Goal: Information Seeking & Learning: Learn about a topic

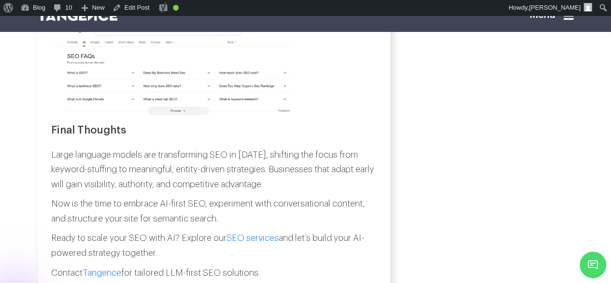
scroll to position [4311, 0]
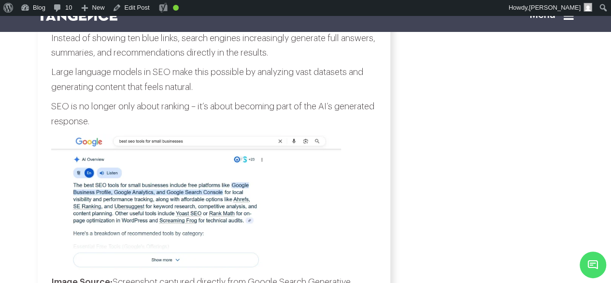
scroll to position [1857, 0]
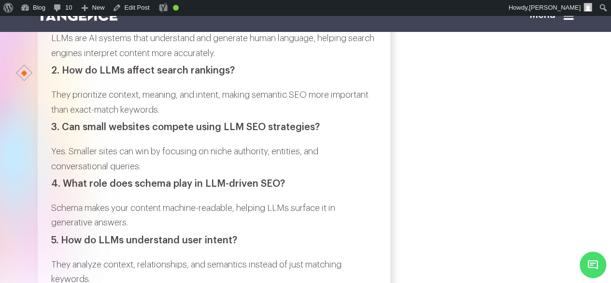
scroll to position [4750, 0]
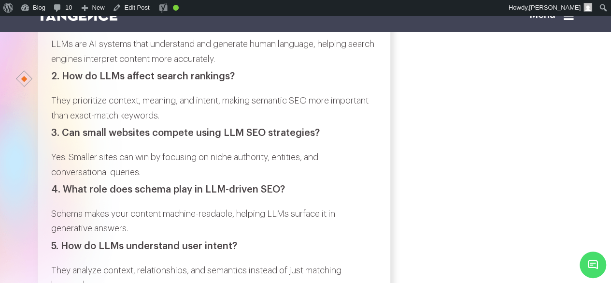
click at [67, 25] on h3 "1. What are large language models in SEO?" at bounding box center [214, 19] width 326 height 11
click at [243, 25] on h3 "1. What are large language models in SEO?" at bounding box center [214, 19] width 326 height 11
copy h3 "What are large language models in SEO?"
click at [53, 66] on p "LLMs are AI systems that understand and generate human language, helping search…" at bounding box center [214, 51] width 326 height 29
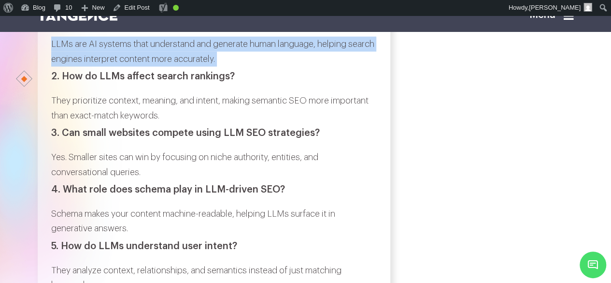
drag, startPoint x: 53, startPoint y: 125, endPoint x: 249, endPoint y: 142, distance: 196.8
click at [249, 66] on p "LLMs are AI systems that understand and generate human language, helping search…" at bounding box center [214, 51] width 326 height 29
copy div "LLMs are AI systems that understand and generate human language, helping search…"
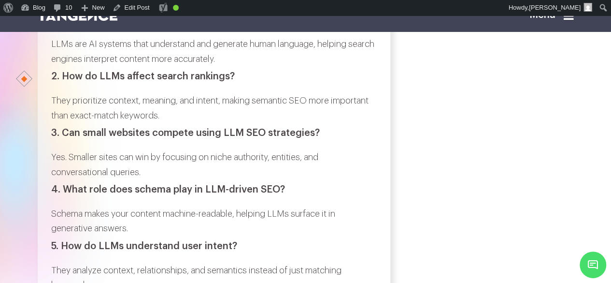
click at [65, 82] on h3 "2. How do LLMs affect search rankings?" at bounding box center [214, 76] width 326 height 11
click at [232, 82] on h3 "2. How do LLMs affect search rankings?" at bounding box center [214, 76] width 326 height 11
copy div "How do LLMs affect search rankings?"
click at [54, 123] on p "They prioritize context, meaning, and intent, making semantic SEO more importan…" at bounding box center [214, 107] width 326 height 29
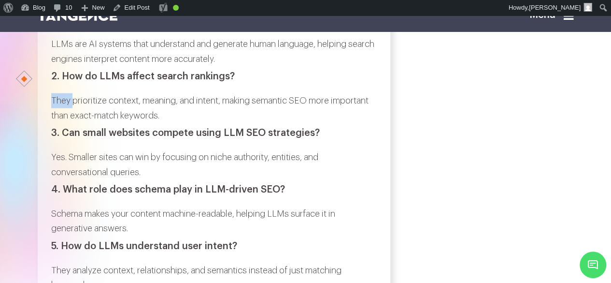
click at [54, 123] on p "They prioritize context, meaning, and intent, making semantic SEO more importan…" at bounding box center [214, 107] width 326 height 29
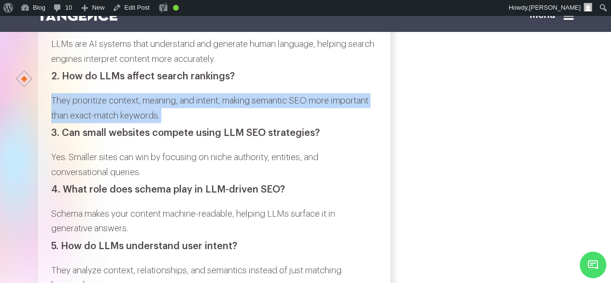
click at [234, 123] on p "They prioritize context, meaning, and intent, making semantic SEO more importan…" at bounding box center [214, 107] width 326 height 29
copy div "They prioritize context, meaning, and intent, making semantic SEO more importan…"
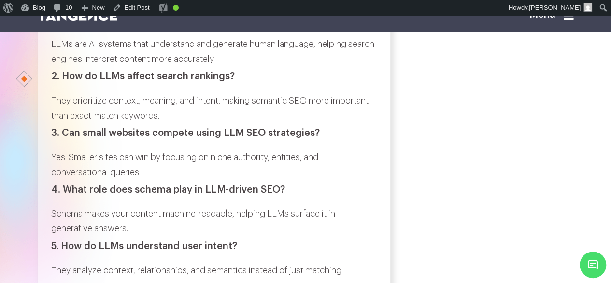
click at [67, 138] on h3 "3. Can small websites compete using LLM SEO strategies?" at bounding box center [214, 132] width 326 height 11
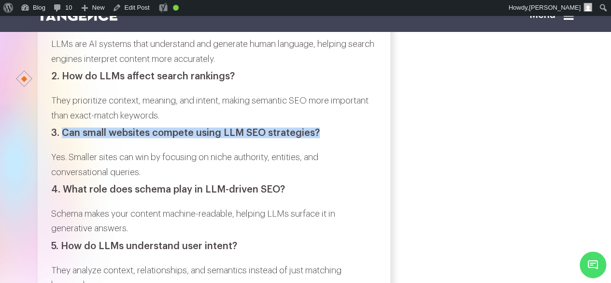
click at [314, 138] on h3 "3. Can small websites compete using LLM SEO strategies?" at bounding box center [214, 132] width 326 height 11
copy h3 "Can small websites compete using LLM SEO strategies?"
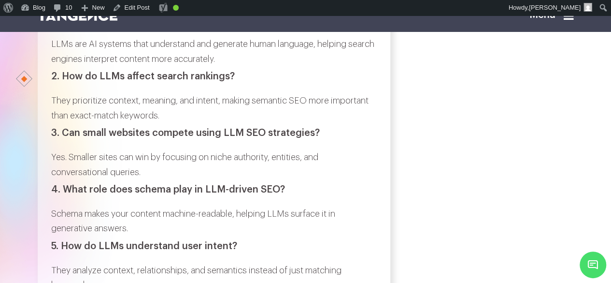
click at [53, 179] on p "Yes. Smaller sites can win by focusing on niche authority, entities, and conver…" at bounding box center [214, 164] width 326 height 29
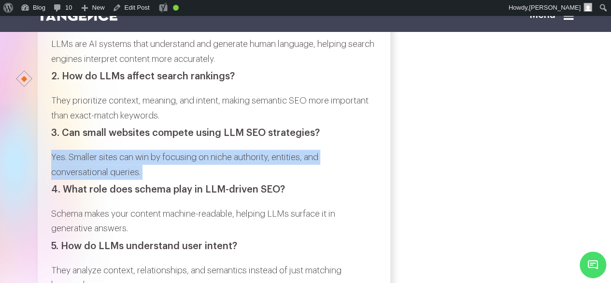
click at [147, 179] on p "Yes. Smaller sites can win by focusing on niche authority, entities, and conver…" at bounding box center [214, 164] width 326 height 29
copy div "Yes. Smaller sites can win by focusing on niche authority, entities, and conver…"
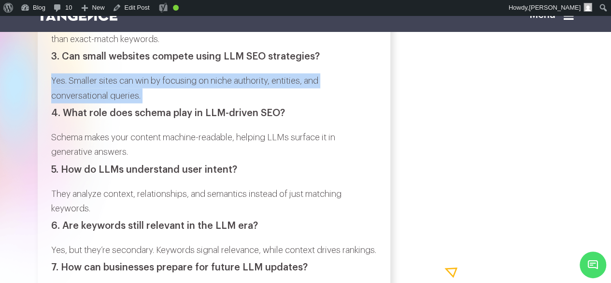
scroll to position [4832, 0]
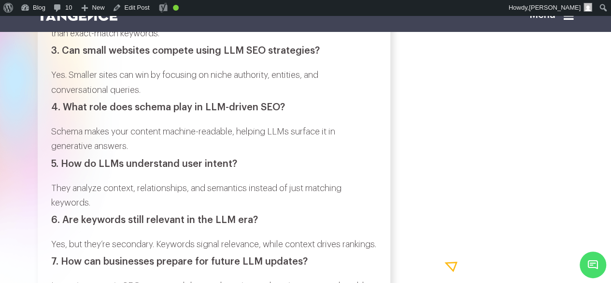
click at [65, 113] on h3 "4. What role does schema play in LLM-driven SEO?" at bounding box center [214, 107] width 326 height 11
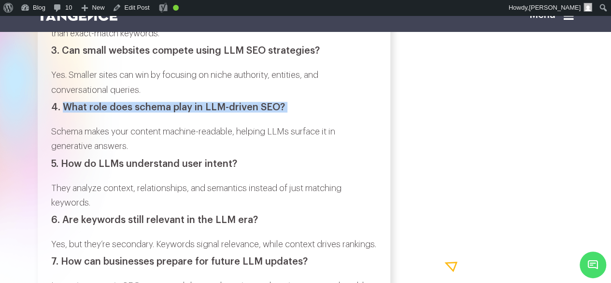
copy div "What role does schema play in LLM-driven SEO?"
click at [53, 154] on p "Schema makes your content machine-readable, helping LLMs surface it in generati…" at bounding box center [214, 138] width 326 height 29
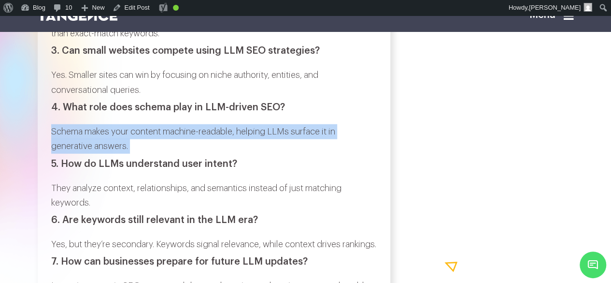
drag, startPoint x: 53, startPoint y: 217, endPoint x: 136, endPoint y: 228, distance: 83.7
click at [136, 154] on p "Schema makes your content machine-readable, helping LLMs surface it in generati…" at bounding box center [214, 138] width 326 height 29
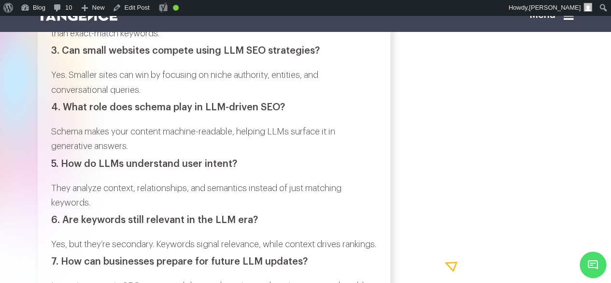
click at [68, 169] on h3 "5. How do LLMs understand user intent?" at bounding box center [214, 163] width 326 height 11
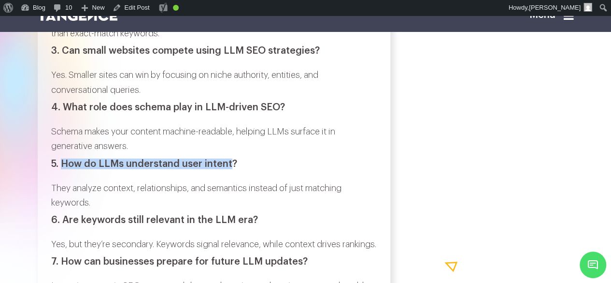
click at [227, 169] on h3 "5. How do LLMs understand user intent?" at bounding box center [214, 163] width 326 height 11
copy h3 "How do LLMs understand user intent?"
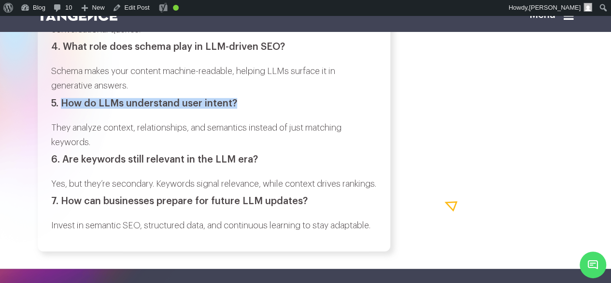
scroll to position [4915, 0]
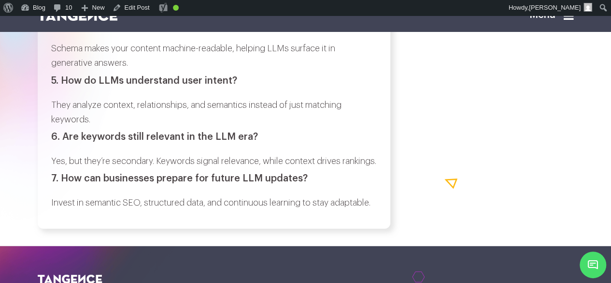
click at [51, 127] on p "They analyze context, relationships, and semantics instead of just matching key…" at bounding box center [214, 112] width 326 height 29
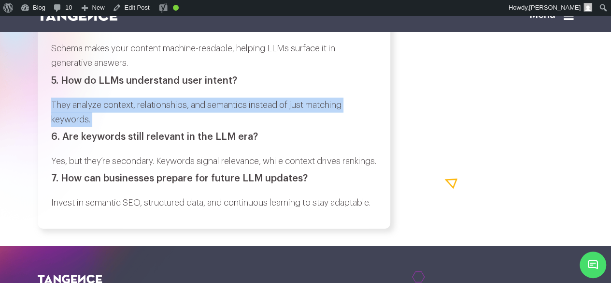
drag, startPoint x: 51, startPoint y: 186, endPoint x: 93, endPoint y: 200, distance: 44.4
click at [93, 127] on p "They analyze context, relationships, and semantics instead of just matching key…" at bounding box center [214, 112] width 326 height 29
copy div "They analyze context, relationships, and semantics instead of just matching key…"
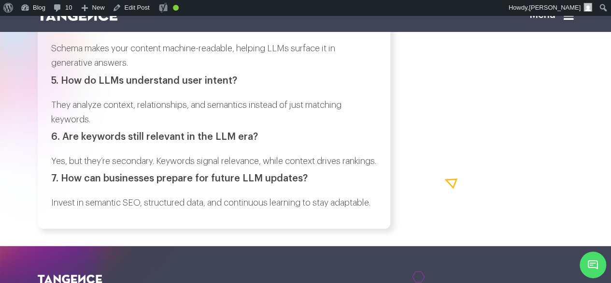
click at [67, 142] on h3 "6. Are keywords still relevant in the LLM era?" at bounding box center [214, 136] width 326 height 11
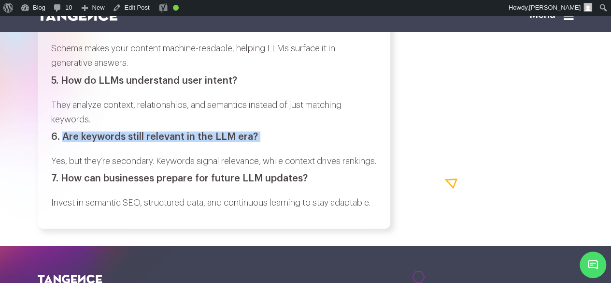
click at [253, 142] on h3 "6. Are keywords still relevant in the LLM era?" at bounding box center [214, 136] width 326 height 11
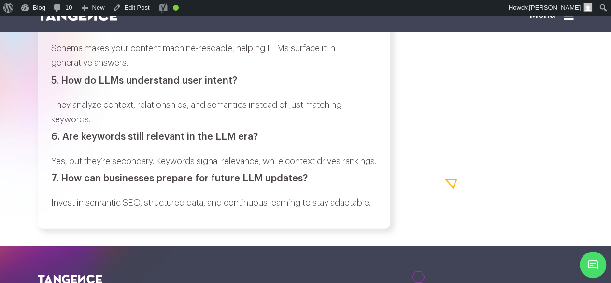
click at [56, 169] on p "Yes, but they’re secondary. Keywords signal relevance, while context drives ran…" at bounding box center [214, 161] width 326 height 15
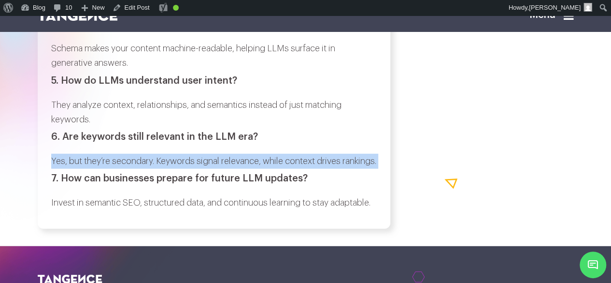
click at [90, 169] on p "Yes, but they’re secondary. Keywords signal relevance, while context drives ran…" at bounding box center [214, 161] width 326 height 15
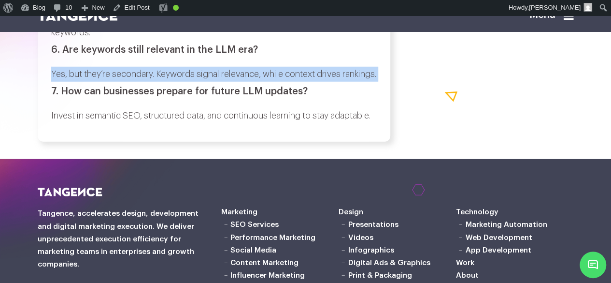
scroll to position [5002, 0]
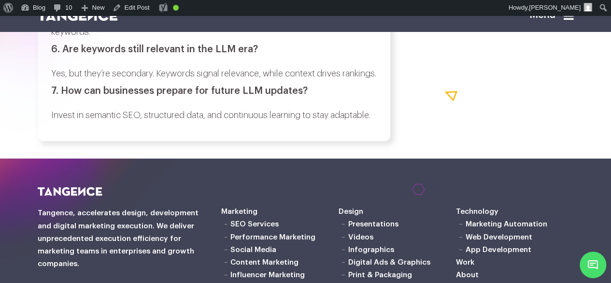
click at [65, 96] on h3 "7. How can businesses prepare for future LLM updates?" at bounding box center [214, 90] width 326 height 11
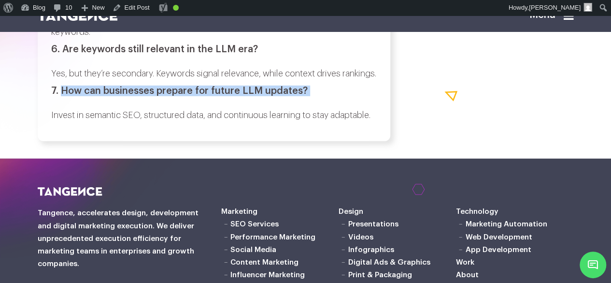
click at [305, 96] on h3 "7. How can businesses prepare for future LLM updates?" at bounding box center [214, 90] width 326 height 11
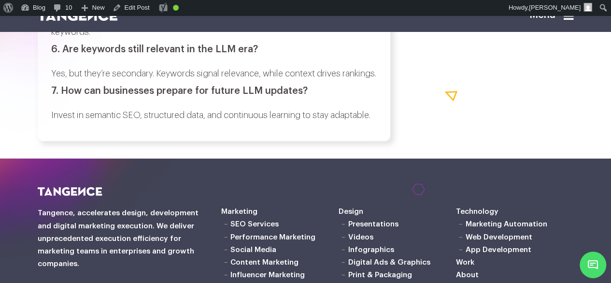
click at [57, 123] on p "Invest in semantic SEO, structured data, and continuous learning to stay adapta…" at bounding box center [214, 115] width 326 height 15
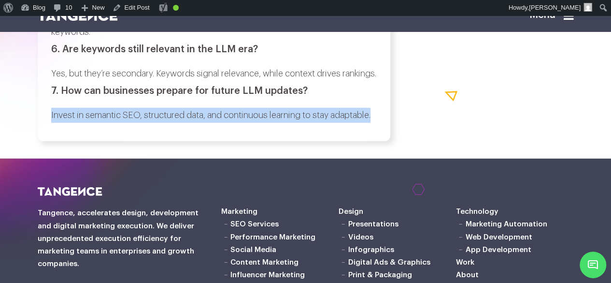
click at [90, 123] on p "Invest in semantic SEO, structured data, and continuous learning to stay adapta…" at bounding box center [214, 115] width 326 height 15
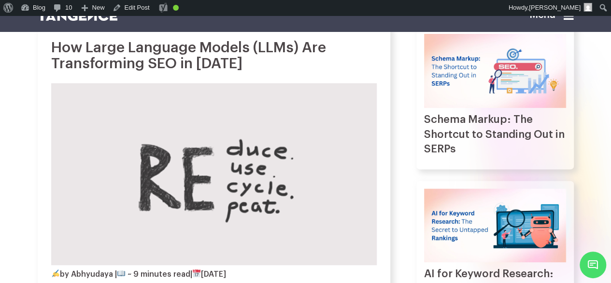
scroll to position [0, 0]
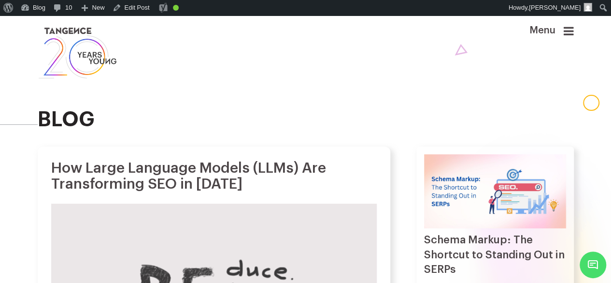
click at [60, 180] on h1 "How Large Language Models (LLMs) Are Transforming SEO in 2025" at bounding box center [214, 176] width 326 height 32
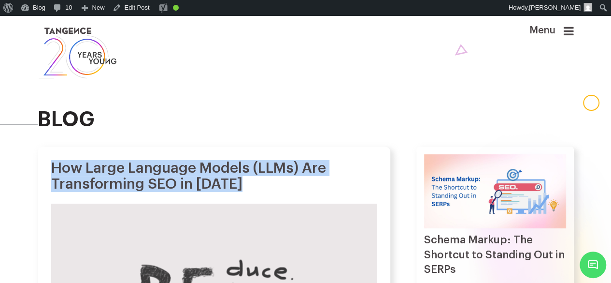
click at [228, 191] on h1 "How Large Language Models (LLMs) Are Transforming SEO in 2025" at bounding box center [214, 176] width 326 height 32
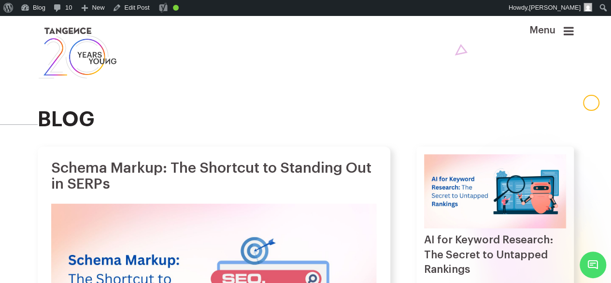
drag, startPoint x: 0, startPoint y: 0, endPoint x: 261, endPoint y: 94, distance: 277.7
click at [261, 94] on div "blog" at bounding box center [306, 72] width 536 height 115
